Goal: Information Seeking & Learning: Find specific fact

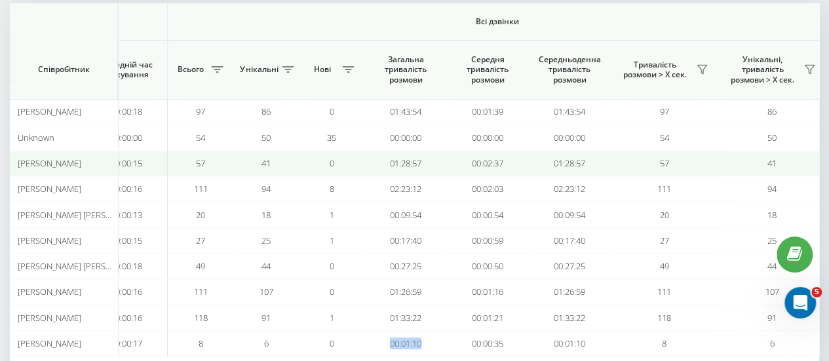
scroll to position [166, 0]
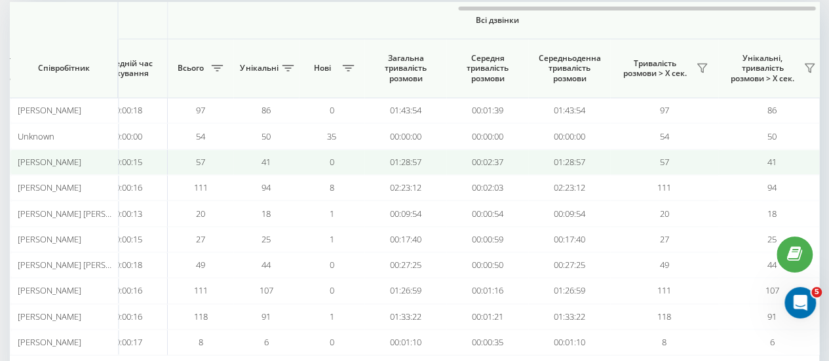
click at [438, 163] on td "01:28:57" at bounding box center [405, 162] width 82 height 26
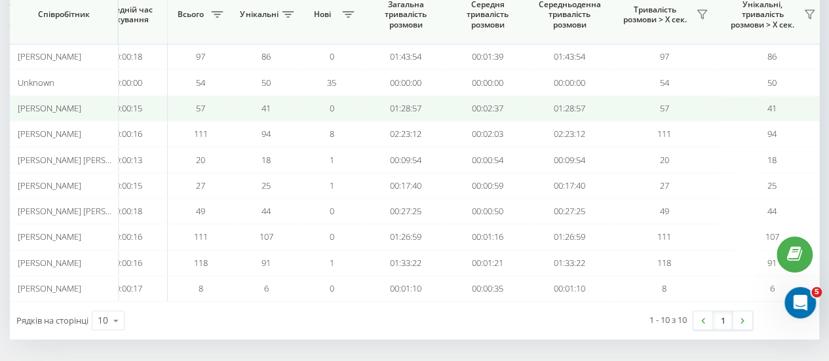
scroll to position [0, 0]
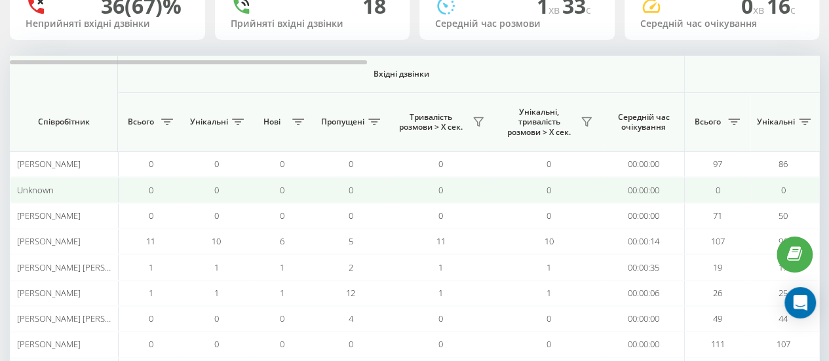
click at [421, 189] on td "0" at bounding box center [441, 190] width 108 height 26
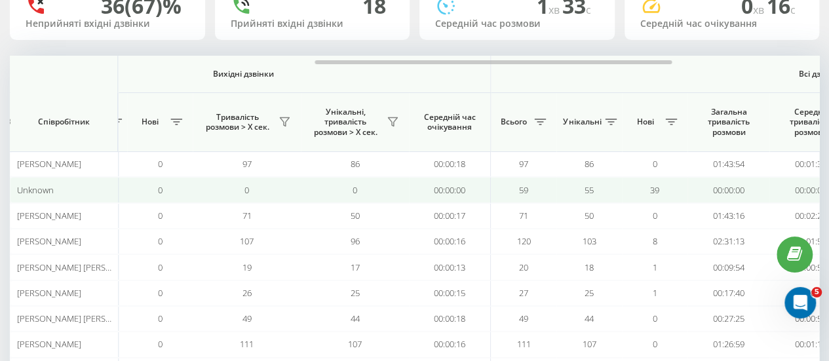
scroll to position [0, 1019]
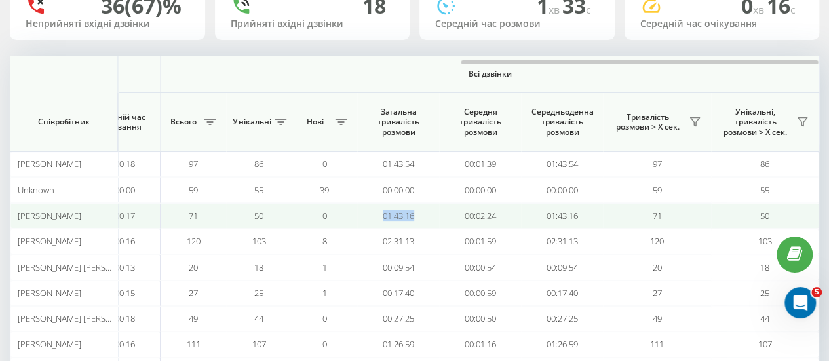
drag, startPoint x: 435, startPoint y: 211, endPoint x: 347, endPoint y: 214, distance: 87.9
copy tr "01:43:16"
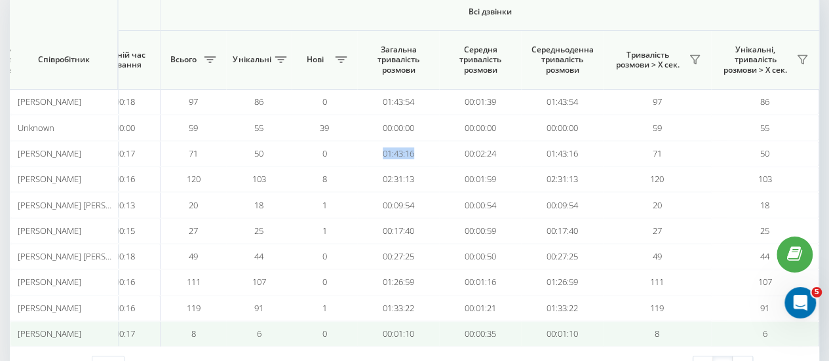
scroll to position [159, 0]
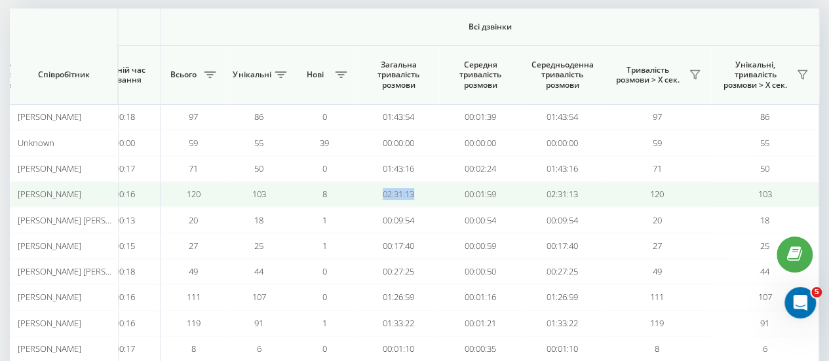
drag, startPoint x: 425, startPoint y: 192, endPoint x: 378, endPoint y: 189, distance: 47.3
click at [378, 189] on td "02:31:13" at bounding box center [398, 195] width 82 height 26
copy td "02:31:13"
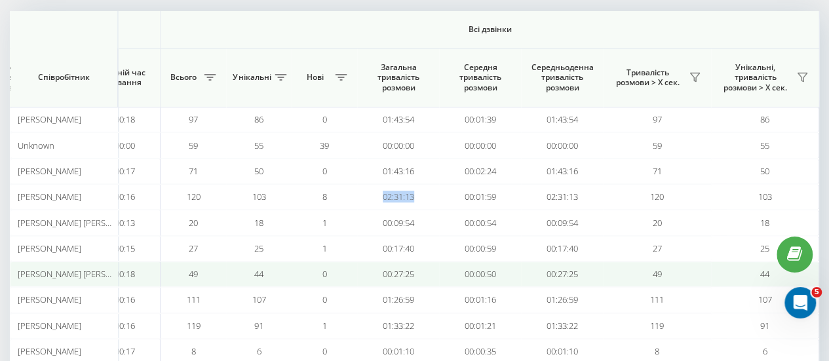
scroll to position [156, 0]
